Goal: Information Seeking & Learning: Learn about a topic

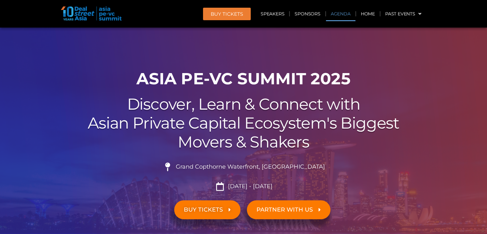
click at [339, 14] on link "Agenda" at bounding box center [340, 13] width 29 height 15
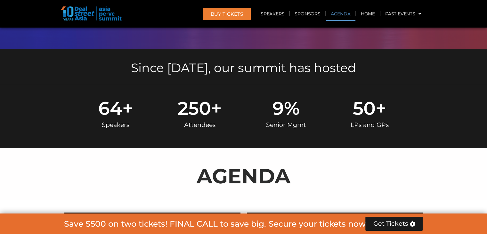
scroll to position [341, 0]
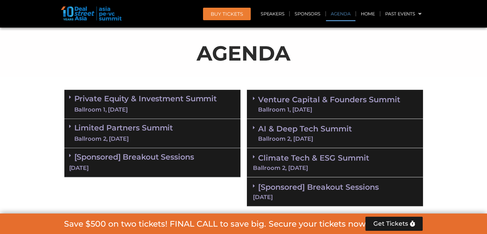
click at [149, 107] on div "Ballroom 1, [DATE]" at bounding box center [145, 110] width 143 height 8
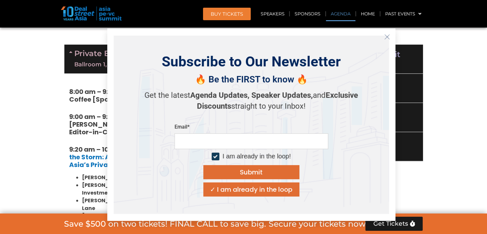
scroll to position [405, 0]
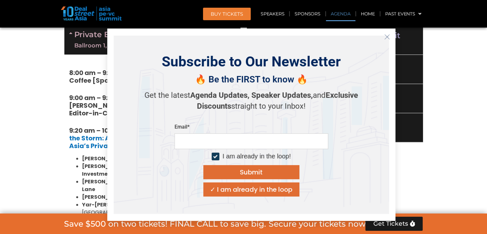
click at [389, 35] on icon "Close" at bounding box center [388, 37] width 6 height 6
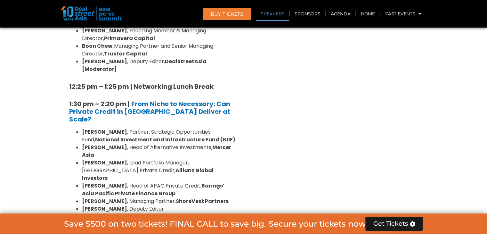
scroll to position [821, 0]
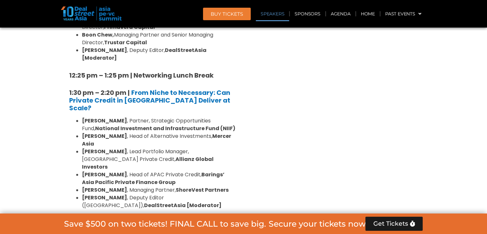
click at [256, 123] on div "Venture Capital & Founders​ Summit Ballroom 1, [DATE] 8:00 am – 9:00 am | Regis…" at bounding box center [335, 151] width 183 height 1090
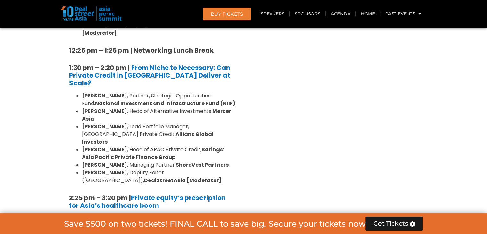
scroll to position [841, 0]
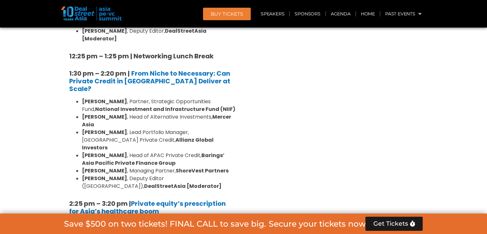
click at [461, 148] on section "Private Equity & Investment Summit Ballroom 1, [DATE] 8:00 am – 9:00 am | Regis…" at bounding box center [243, 132] width 487 height 1090
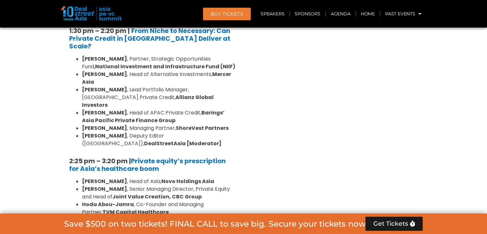
scroll to position [937, 0]
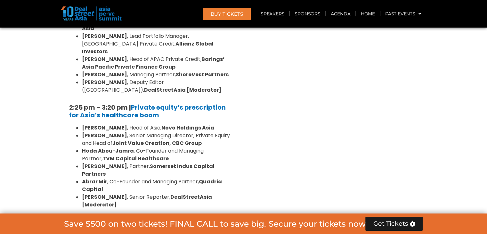
click at [139, 178] on li "[PERSON_NAME] , Co-Founder and Managing Partner, Quadria Capital" at bounding box center [159, 185] width 154 height 15
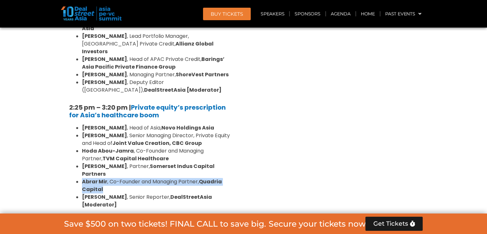
click at [139, 178] on li "[PERSON_NAME] , Co-Founder and Managing Partner, Quadria Capital" at bounding box center [159, 185] width 154 height 15
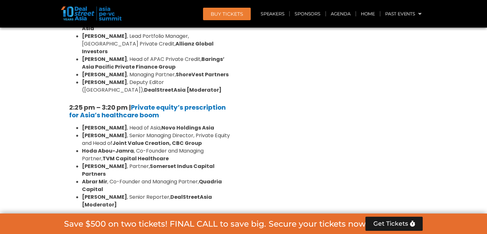
click at [203, 162] on strong "Somerset Indus Capital Partners" at bounding box center [148, 169] width 133 height 15
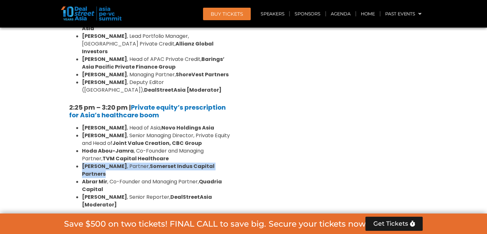
click at [203, 162] on strong "Somerset Indus Capital Partners" at bounding box center [148, 169] width 133 height 15
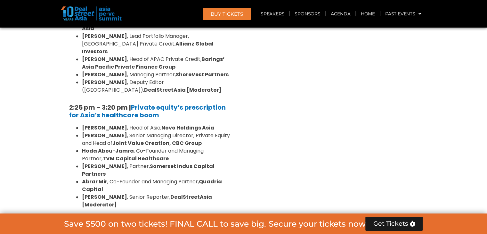
click at [168, 178] on li "[PERSON_NAME] , Co-Founder and Managing Partner, Quadria Capital" at bounding box center [159, 185] width 154 height 15
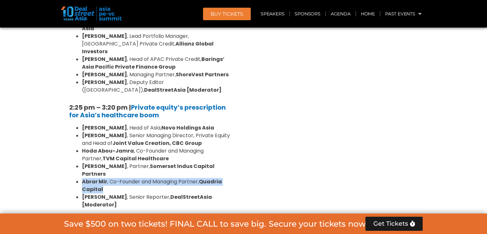
click at [168, 178] on li "[PERSON_NAME] , Co-Founder and Managing Partner, Quadria Capital" at bounding box center [159, 185] width 154 height 15
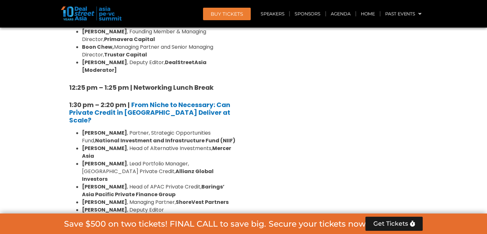
scroll to position [808, 0]
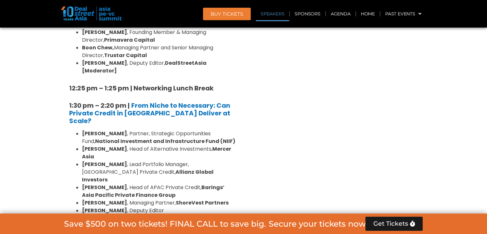
click at [215, 161] on li "[PERSON_NAME] , Lead Portfolio Manager, [GEOGRAPHIC_DATA] Private Credit, Allia…" at bounding box center [159, 172] width 154 height 23
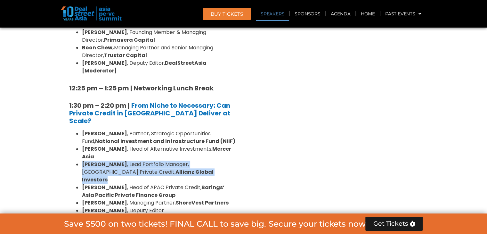
click at [215, 161] on li "[PERSON_NAME] , Lead Portfolio Manager, [GEOGRAPHIC_DATA] Private Credit, Allia…" at bounding box center [159, 172] width 154 height 23
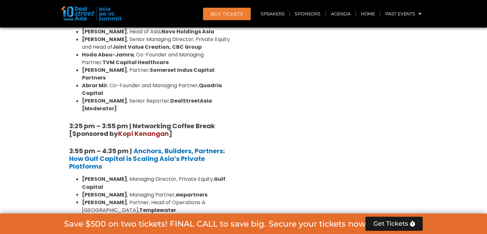
click at [184, 214] on strong "Finex [GEOGRAPHIC_DATA]" at bounding box center [133, 221] width 102 height 15
click at [203, 198] on li "[PERSON_NAME] , Partner, Head of Operations & [GEOGRAPHIC_DATA], Templewater" at bounding box center [159, 205] width 154 height 15
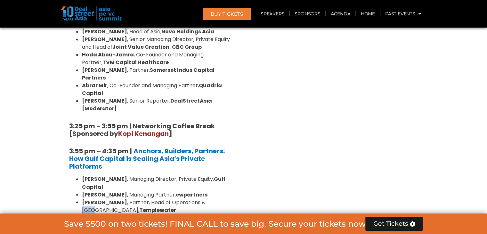
click at [203, 198] on li "[PERSON_NAME] , Partner, Head of Operations & [GEOGRAPHIC_DATA], Templewater" at bounding box center [159, 205] width 154 height 15
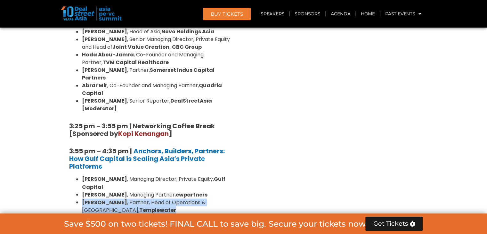
click at [203, 198] on li "[PERSON_NAME] , Partner, Head of Operations & [GEOGRAPHIC_DATA], Templewater" at bounding box center [159, 205] width 154 height 15
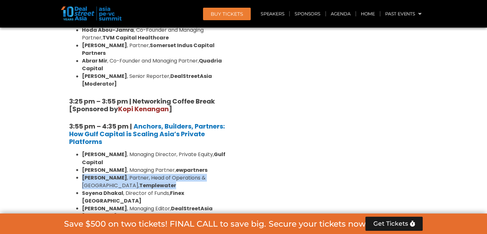
scroll to position [1065, 0]
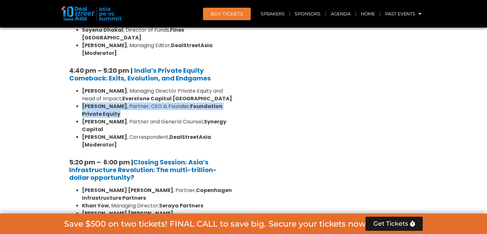
scroll to position [1225, 0]
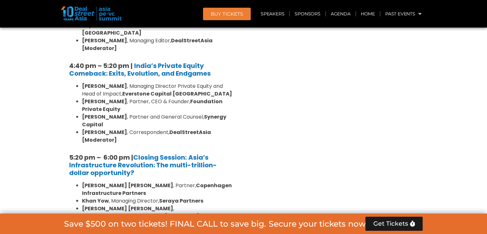
click at [191, 197] on strong "Seraya Partners" at bounding box center [181, 200] width 44 height 7
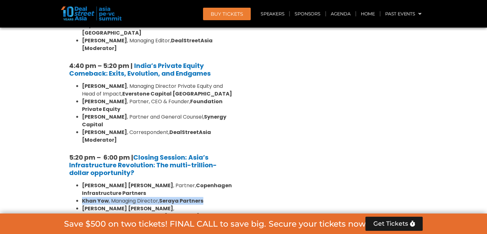
click at [191, 197] on strong "Seraya Partners" at bounding box center [181, 200] width 44 height 7
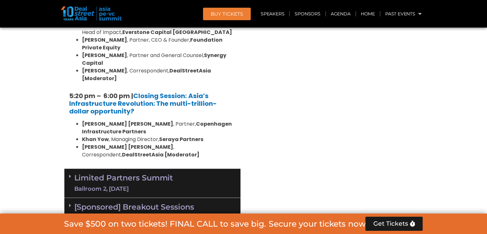
scroll to position [1321, 0]
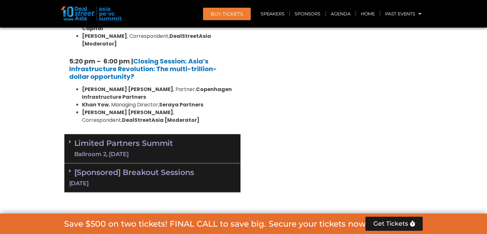
click at [86, 134] on div "Limited Partners [GEOGRAPHIC_DATA] 2, [DATE]" at bounding box center [152, 148] width 176 height 29
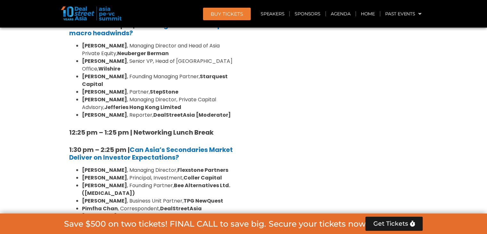
scroll to position [1546, 0]
